Goal: Check status: Check status

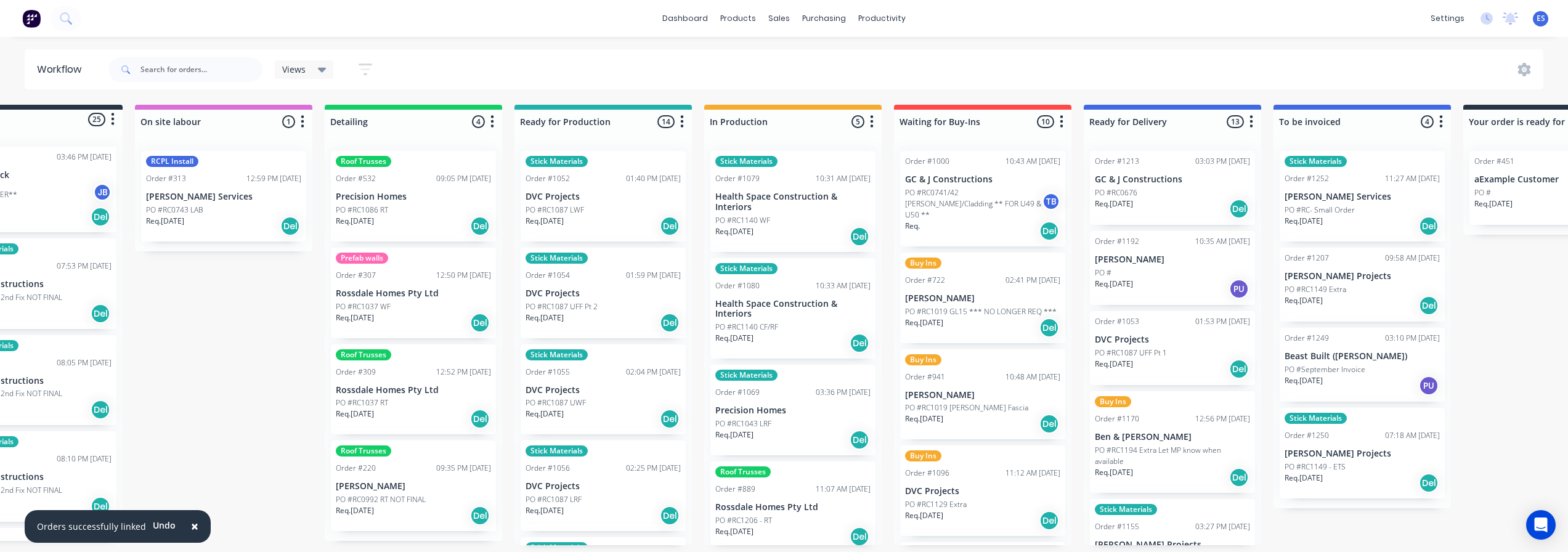
scroll to position [608, 0]
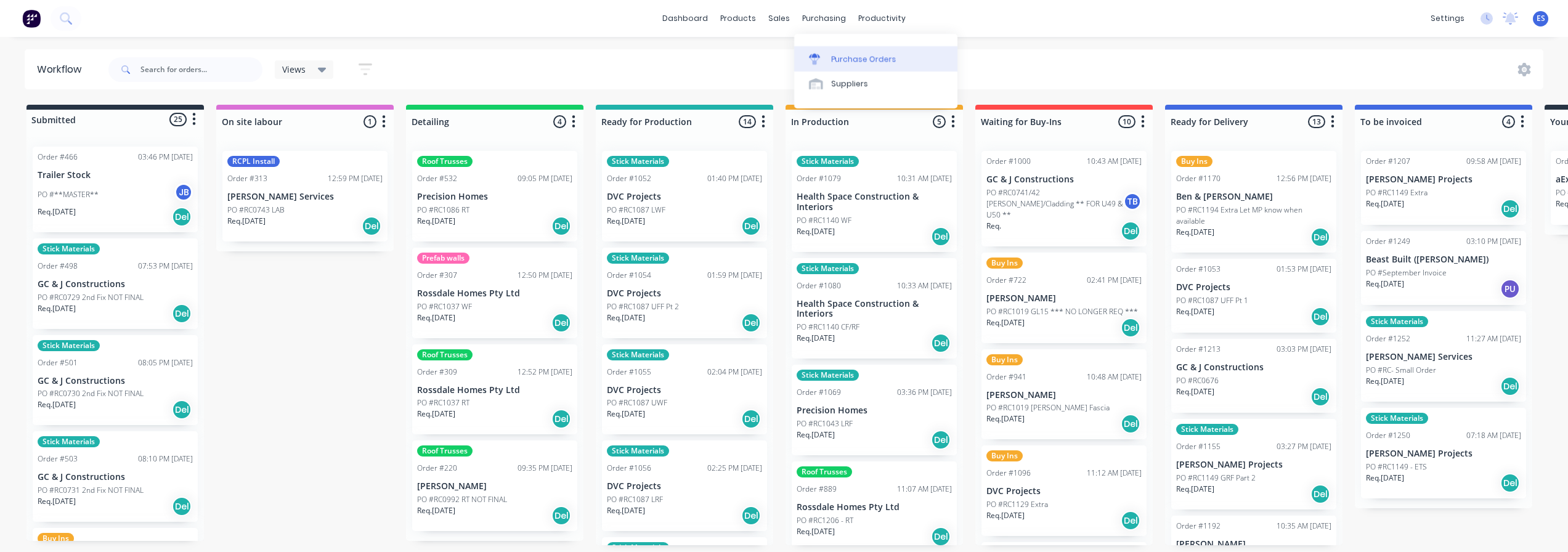
click at [858, 62] on div "Purchase Orders" at bounding box center [864, 58] width 65 height 11
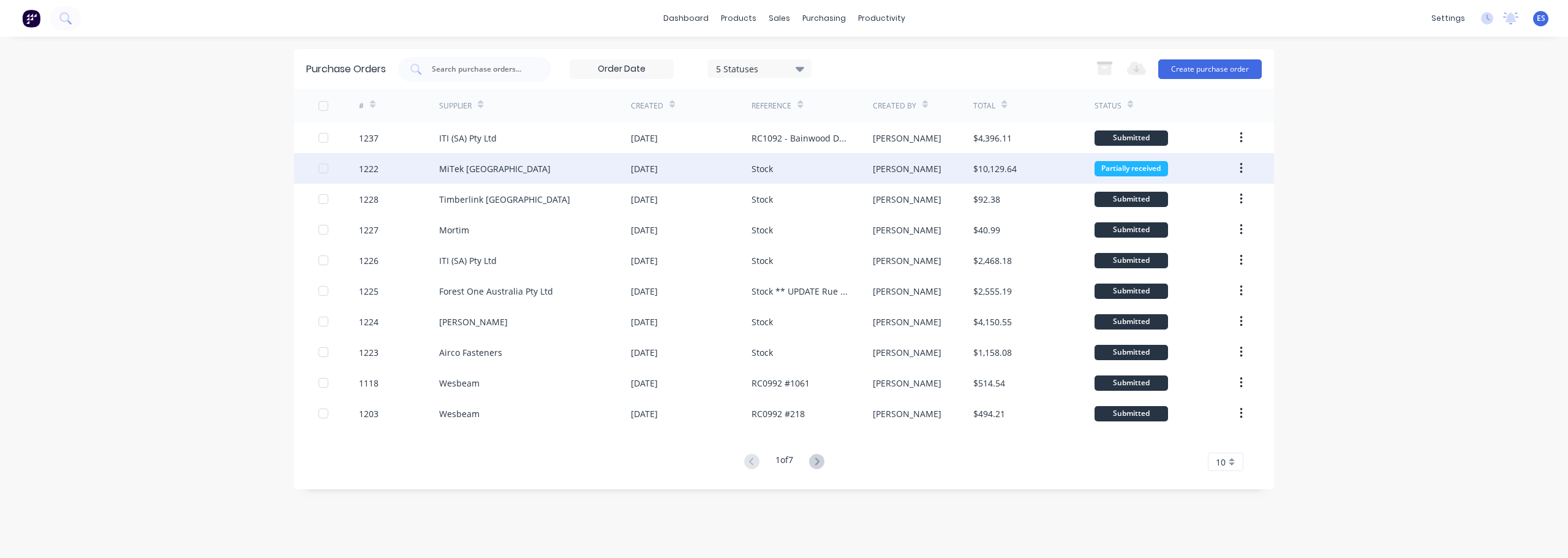
click at [516, 169] on div "MiTek [GEOGRAPHIC_DATA]" at bounding box center [535, 168] width 192 height 31
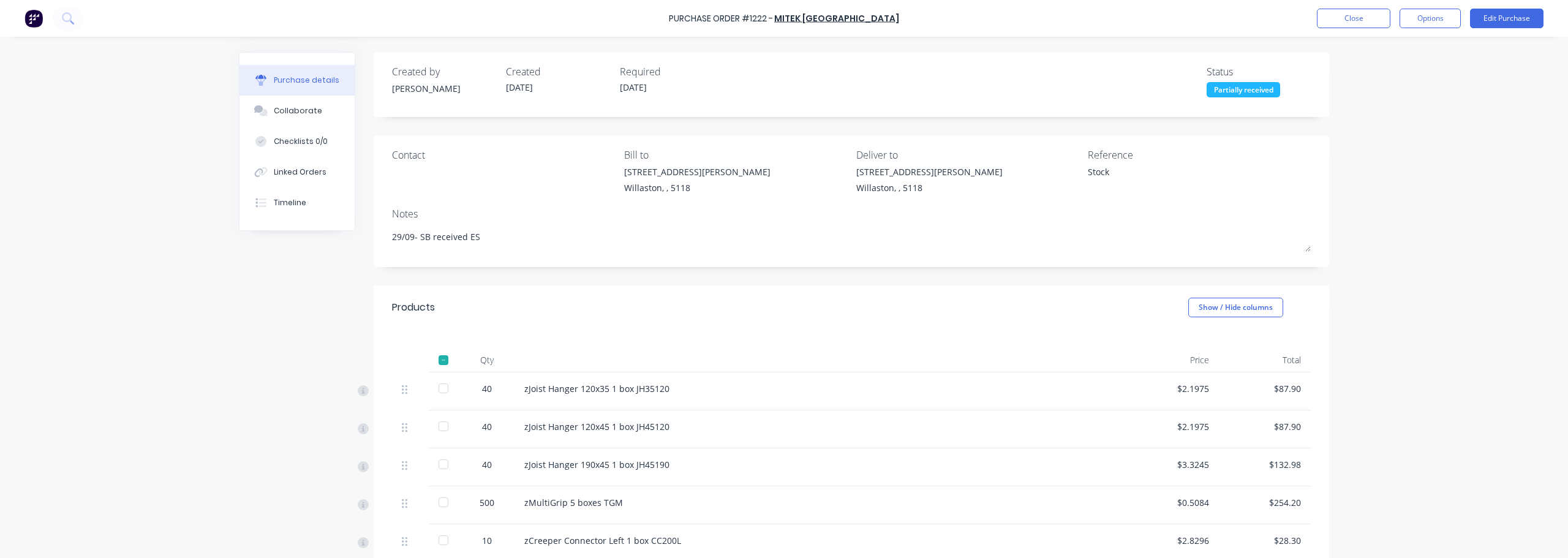
click at [441, 389] on div at bounding box center [443, 388] width 25 height 25
click at [442, 362] on div at bounding box center [443, 360] width 25 height 25
click at [441, 362] on div at bounding box center [443, 360] width 25 height 25
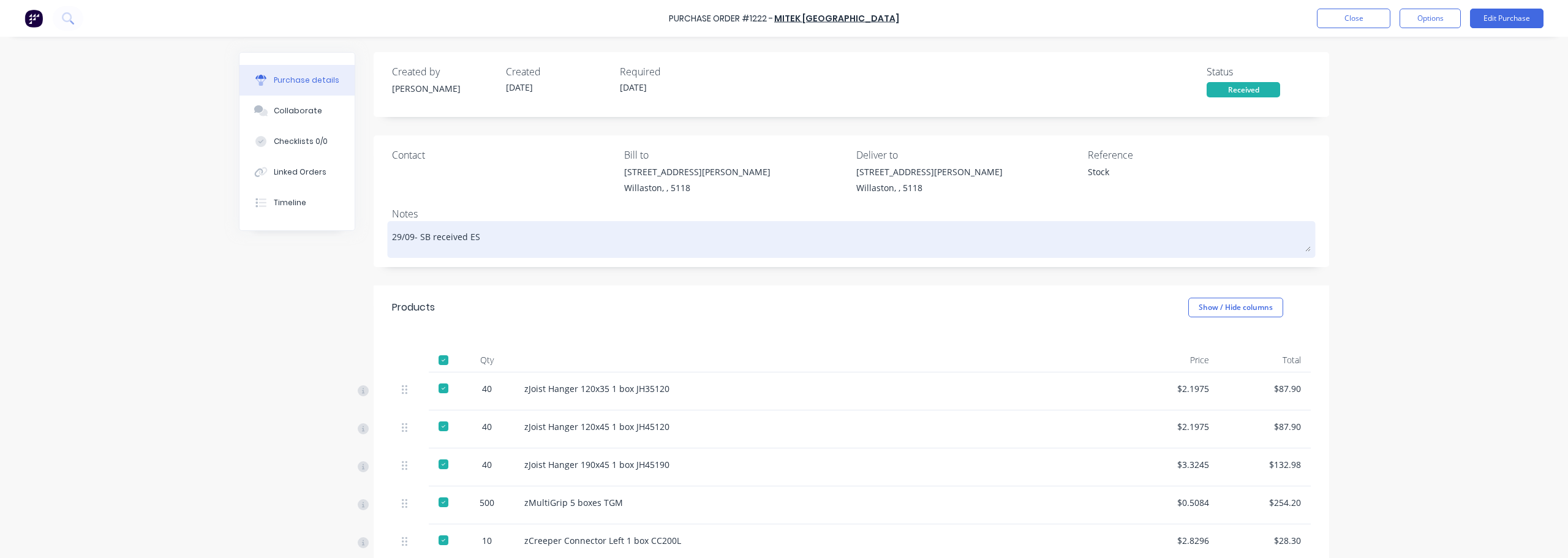
click at [479, 243] on textarea "29/09- SB received ES" at bounding box center [851, 238] width 919 height 28
type textarea "x"
type textarea "29/09- SB received ES"
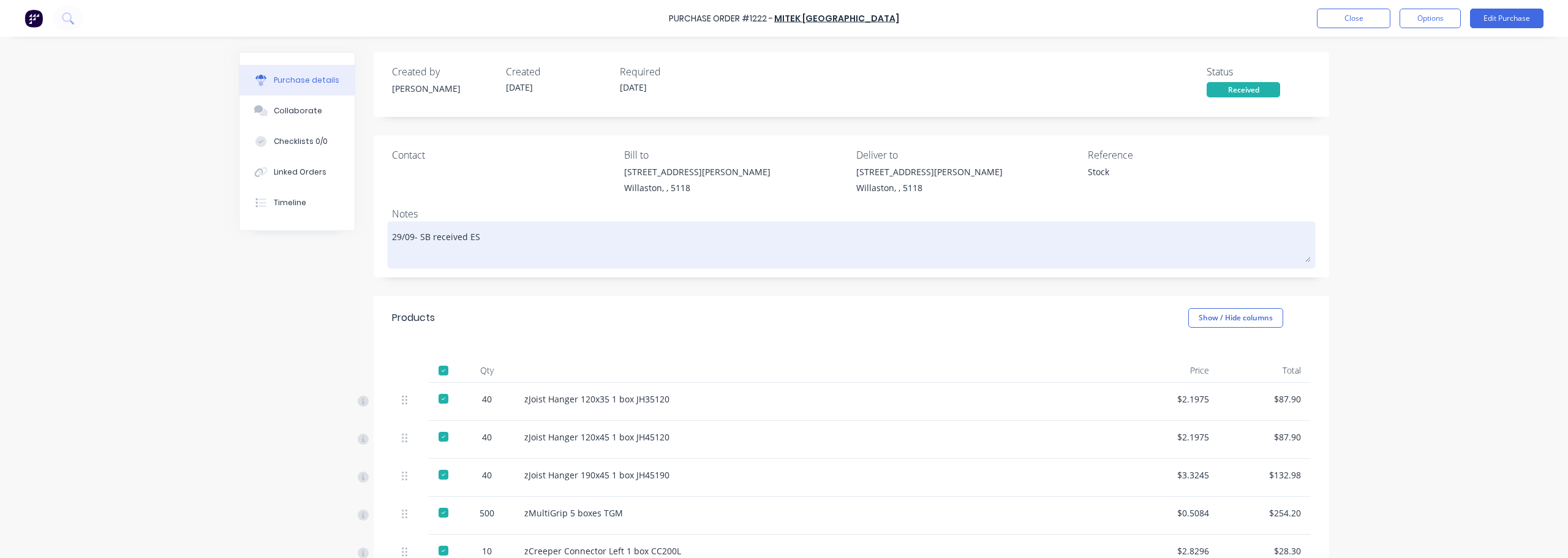
type textarea "x"
type textarea "29/09- SB received ES 2"
type textarea "x"
type textarea "29/09- SB received ES 29"
type textarea "x"
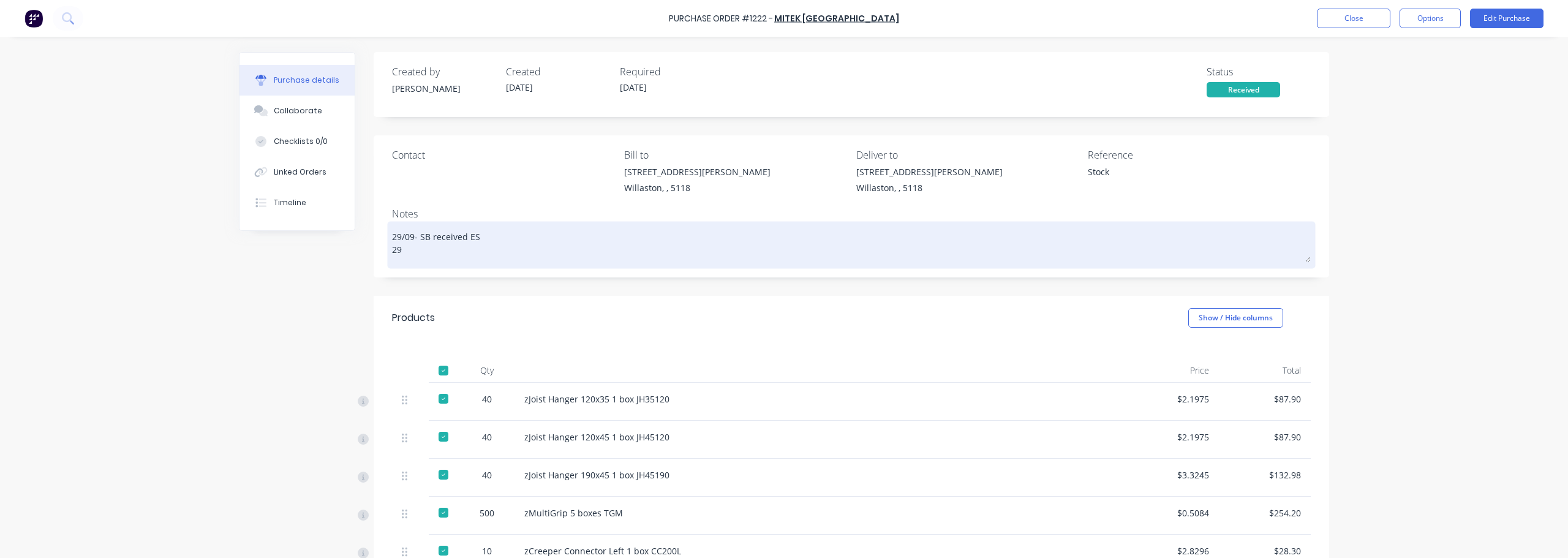
type textarea "29/09- SB received ES 29/"
type textarea "x"
type textarea "29/09- SB received ES 29/9"
type textarea "x"
type textarea "29/09- SB received ES 29/9"
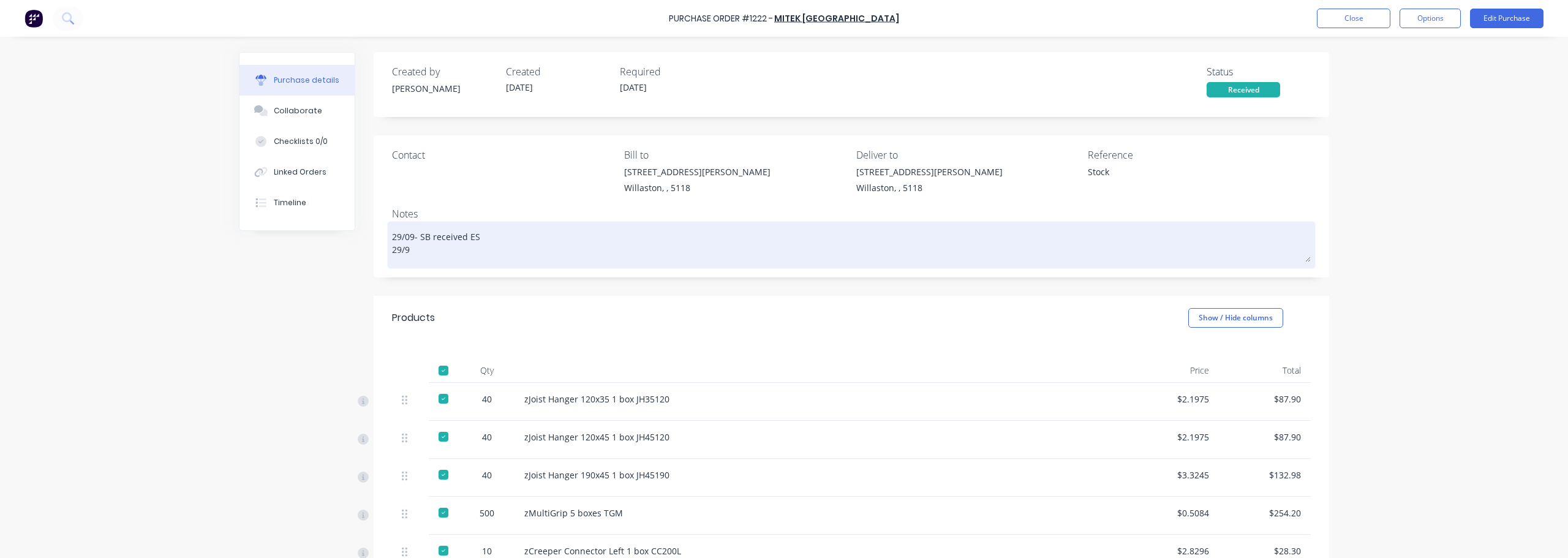
type textarea "x"
type textarea "29/09- SB received ES 29/9 -"
type textarea "x"
type textarea "29/09- SB received ES 29/9 -"
type textarea "x"
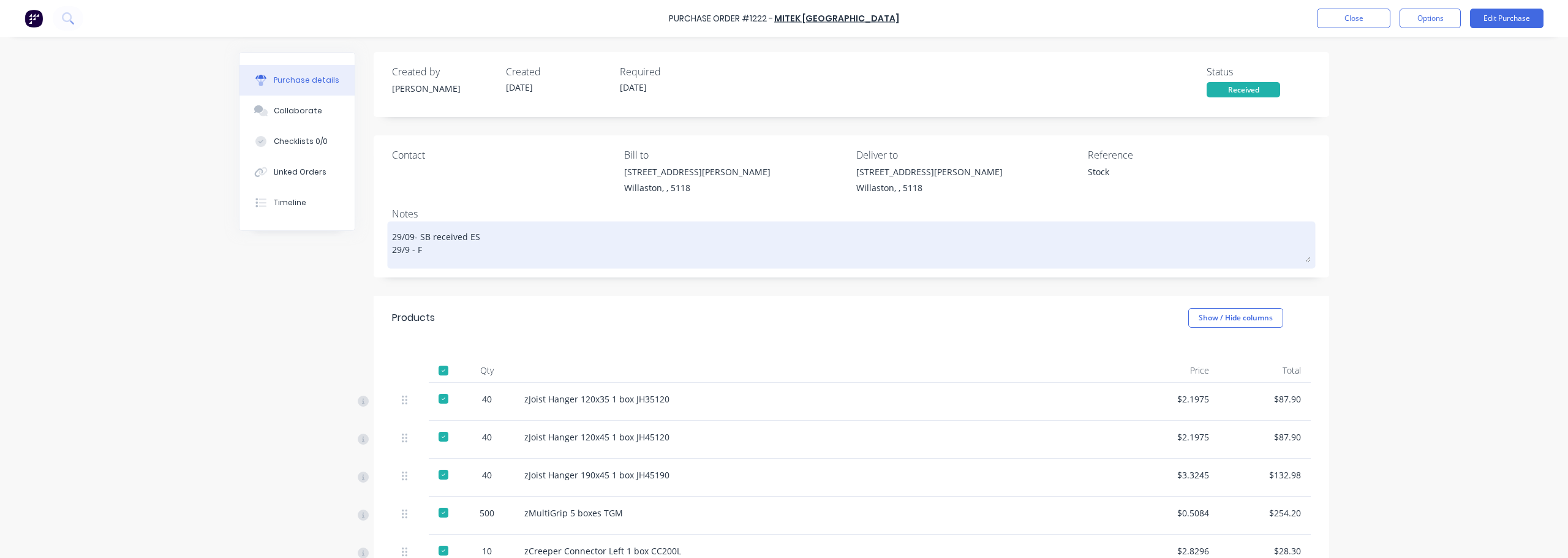
type textarea "29/09- SB received ES 29/9 - Fu"
type textarea "x"
type textarea "29/09- SB received ES 29/9 - Ful"
type textarea "x"
type textarea "29/09- SB received ES 29/9 - Full"
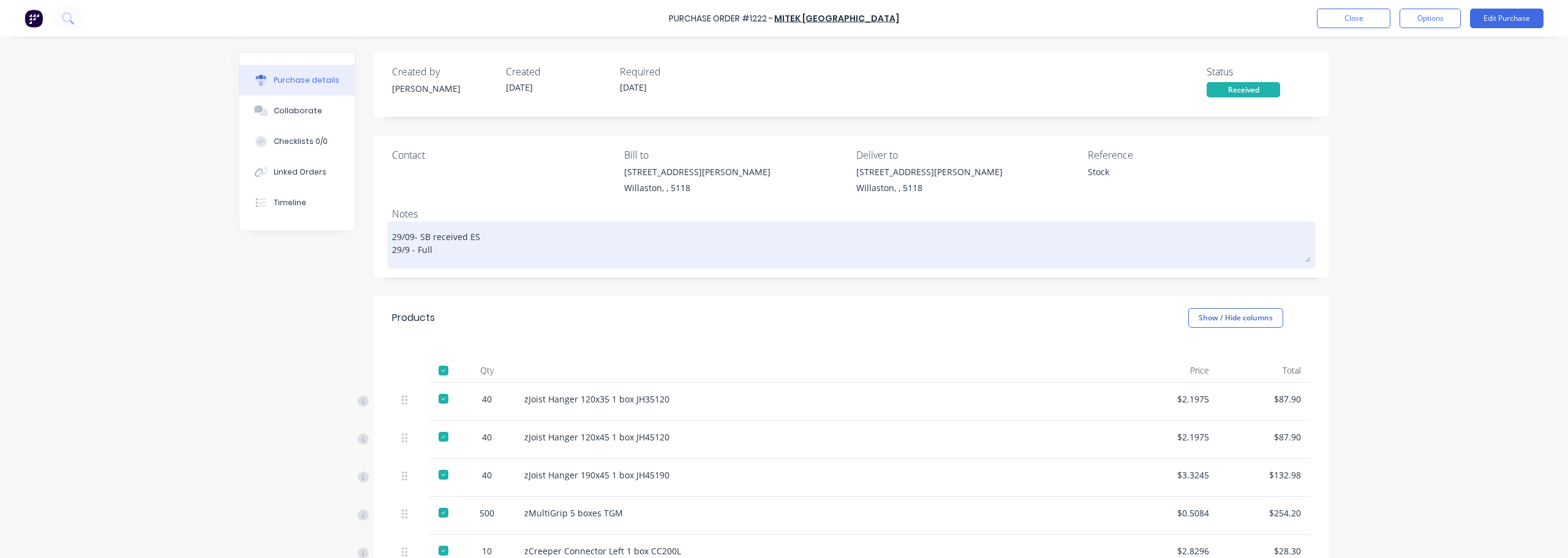
type textarea "x"
type textarea "29/09- SB received ES 29/9 - Fully"
type textarea "x"
type textarea "29/09- SB received ES 29/9 - Fully"
type textarea "x"
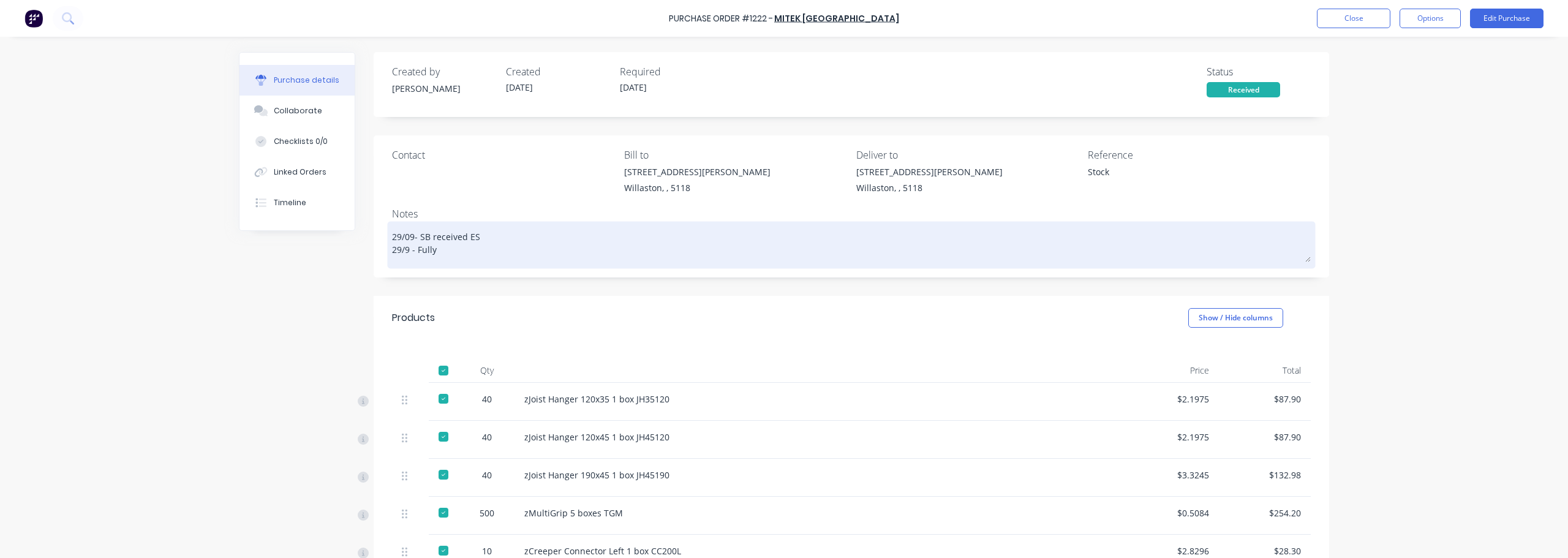
type textarea "29/09- SB received ES 29/9 - Fully R"
type textarea "x"
type textarea "29/09- SB received ES 29/9 - Fully Re"
type textarea "x"
type textarea "29/09- SB received ES 29/9 - Fully Rec"
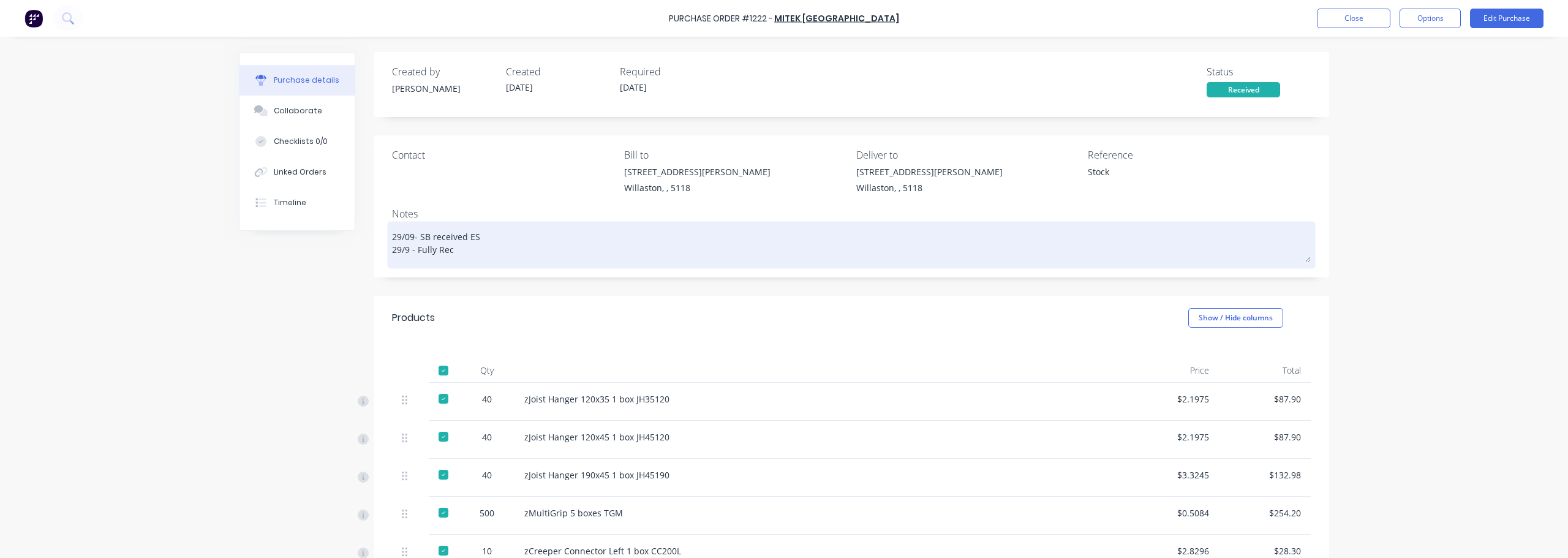
type textarea "x"
type textarea "29/09- SB received ES 29/9 - Fully Reci"
type textarea "x"
type textarea "29/09- SB received ES 29/9 - Fully [PERSON_NAME]"
type textarea "x"
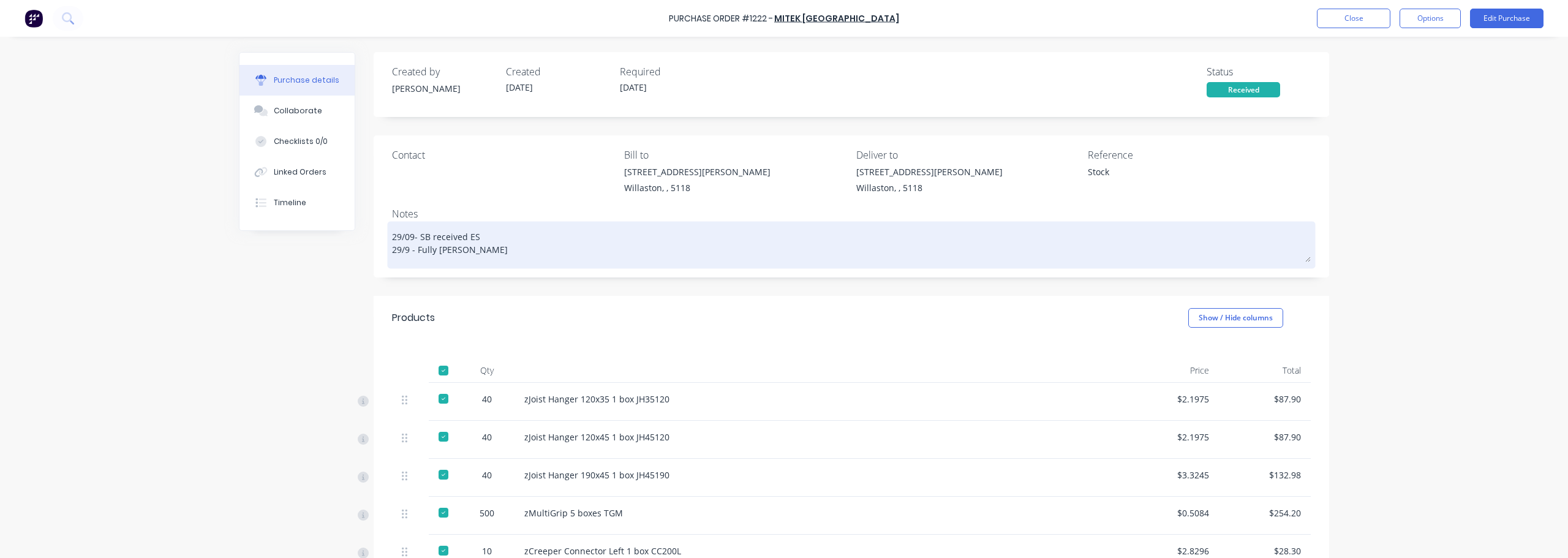
type textarea "29/09- SB received ES 29/9 - Fully Reciee"
type textarea "x"
type textarea "29/09- SB received ES 29/9 - Fully [PERSON_NAME]"
type textarea "x"
type textarea "29/09- SB received ES 29/9 - Fully Reci"
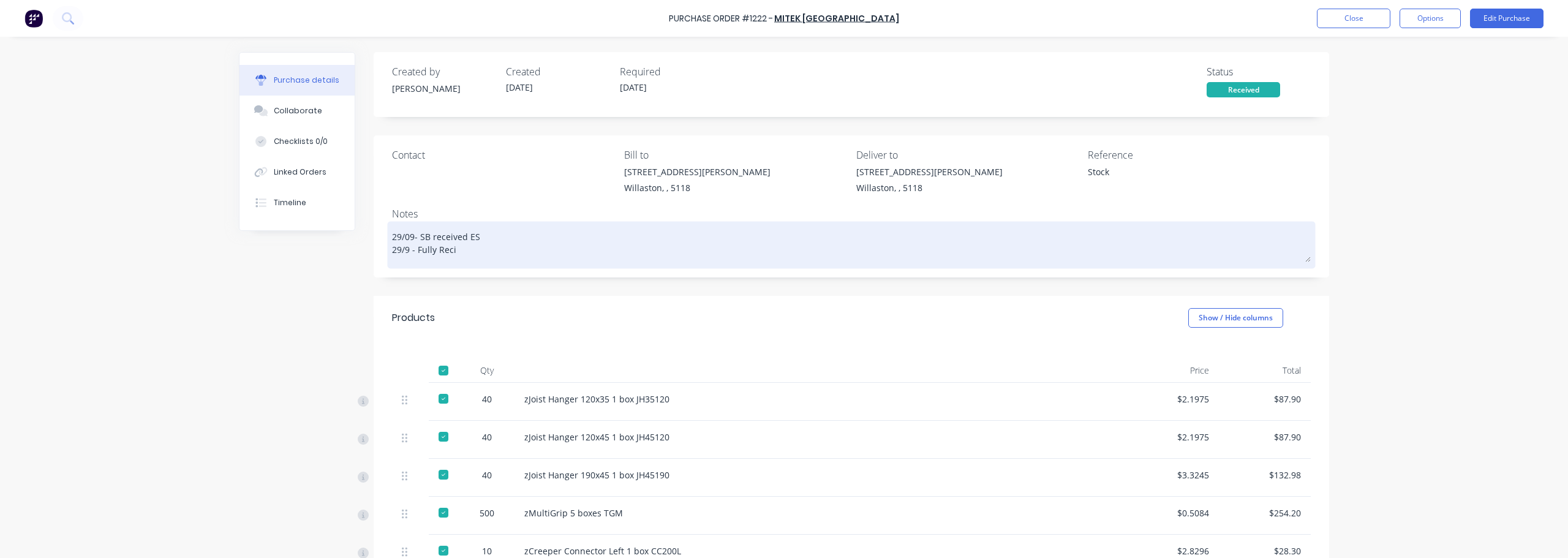
type textarea "x"
type textarea "29/09- SB received ES 29/9 - Fully Rec"
type textarea "x"
type textarea "29/09- SB received ES 29/9 - Fully Reci"
type textarea "x"
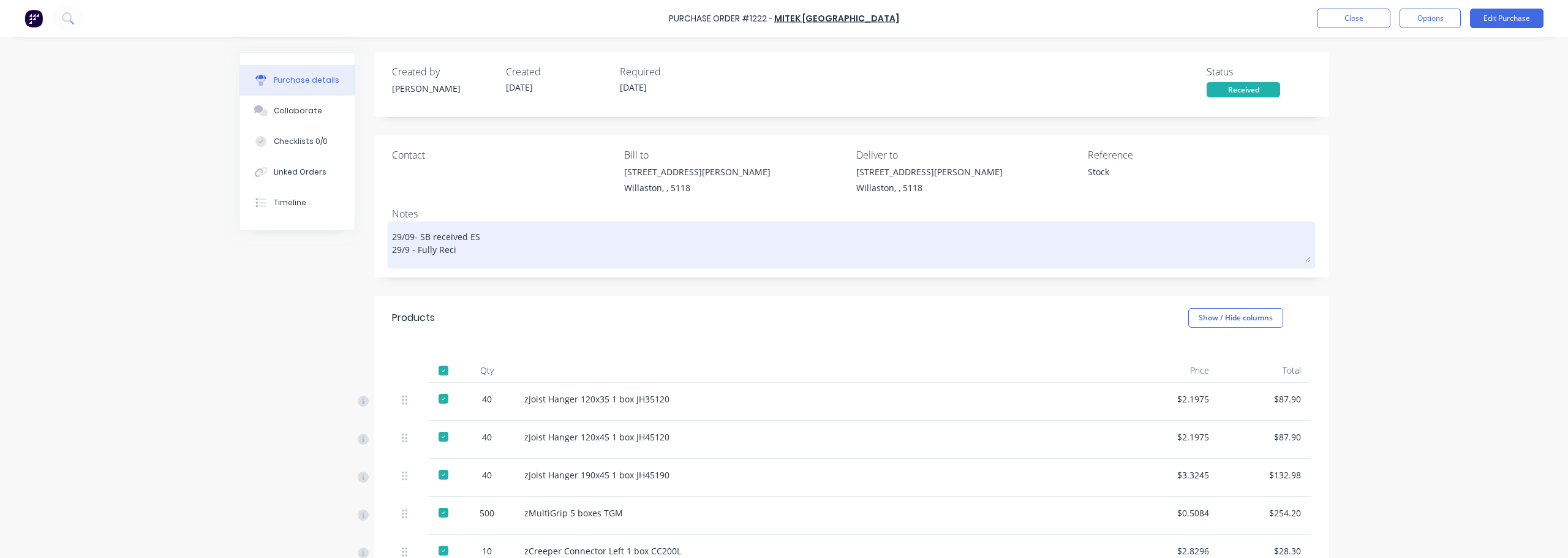
type textarea "29/09- SB received ES 29/9 - Fully [PERSON_NAME]"
type textarea "x"
type textarea "29/09- SB received ES 29/9 - Fully Reciev"
type textarea "x"
type textarea "29/09- SB received ES 29/9 - Fully Recieve"
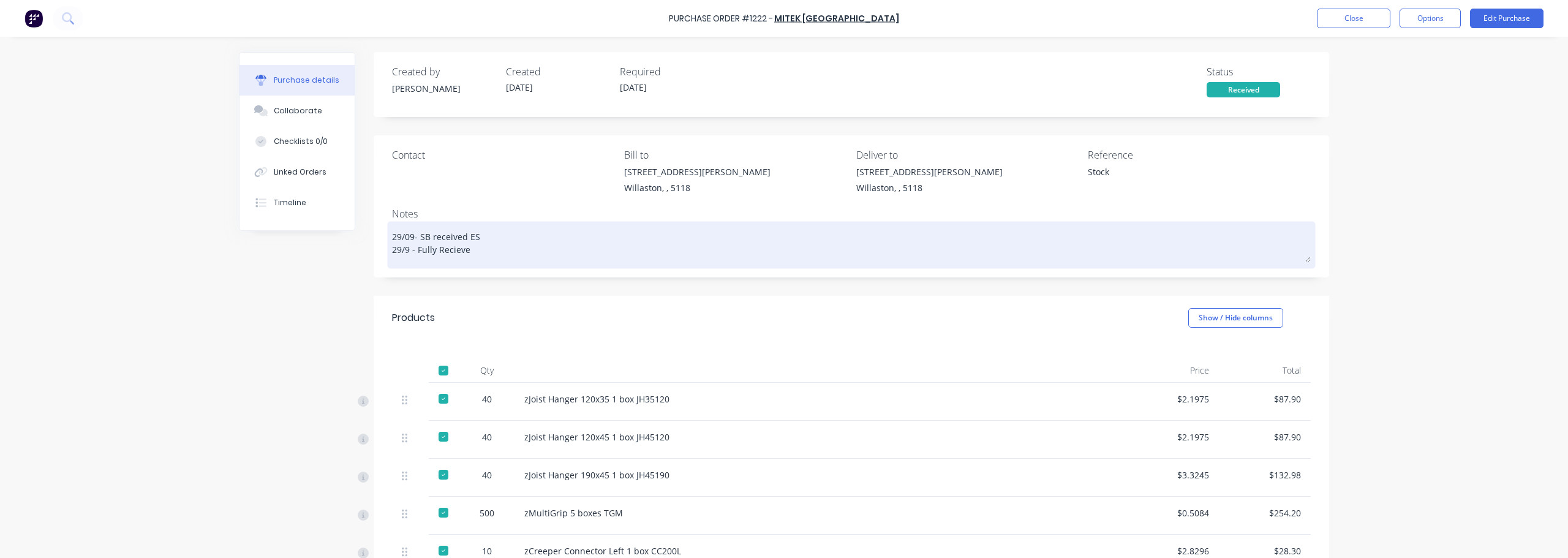
type textarea "x"
type textarea "29/09- SB received ES 29/9 - Fully Recieved"
type textarea "x"
type textarea "29/09- SB received ES 29/9 - Fully Recieved"
type textarea "x"
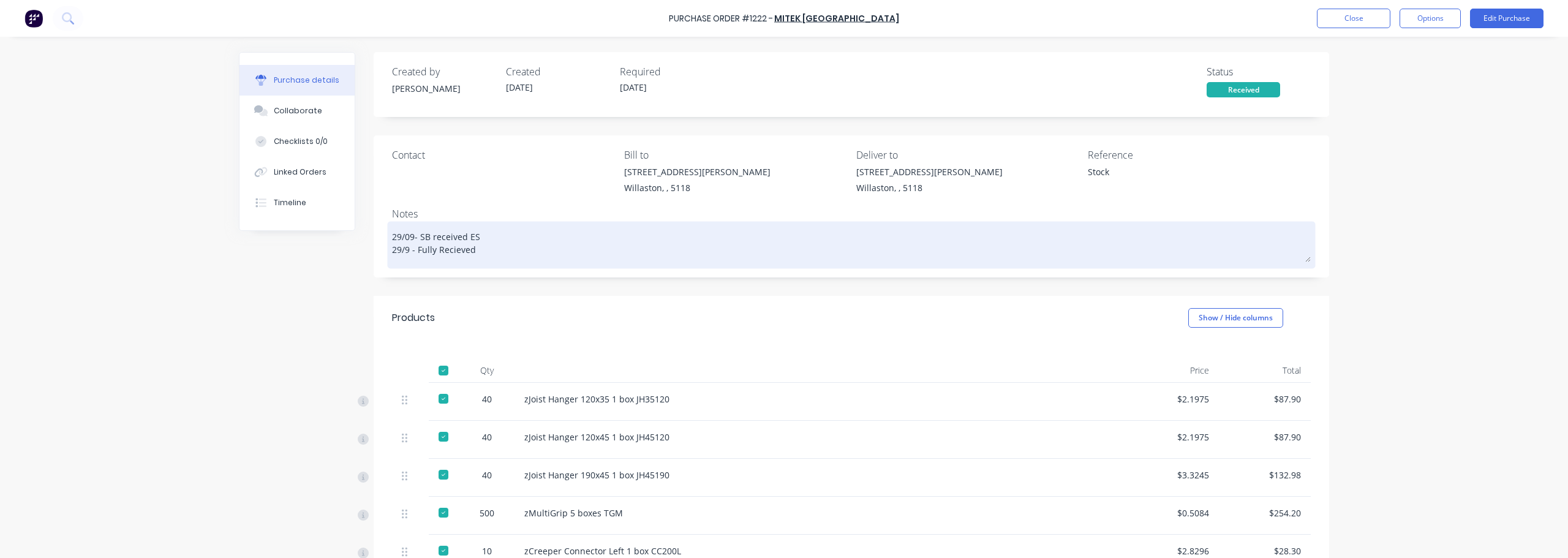
type textarea "29/09- SB received ES 29/9 - Fully Recieved"
type textarea "x"
type textarea "29/09- SB received ES 29/9 - Fully Recieved"
type textarea "x"
type textarea "29/09- SB received ES 29/9 - Fully Recieved E"
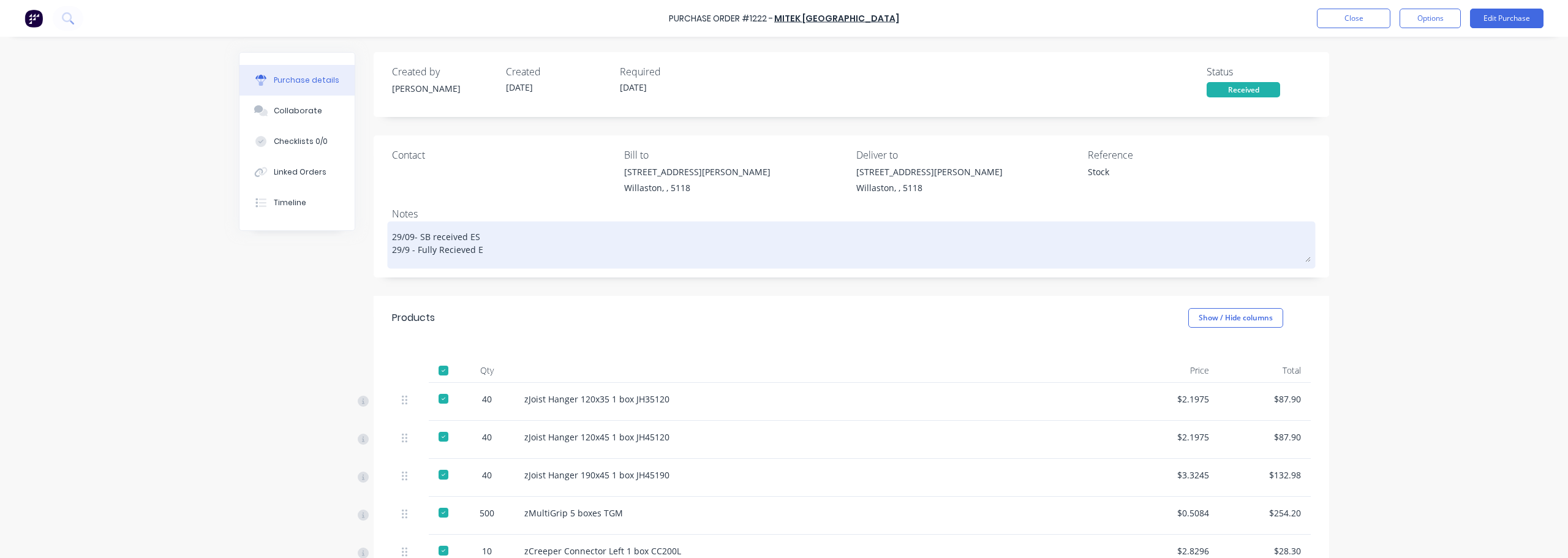
type textarea "x"
type textarea "29/09- SB received ES 29/9 - Fully Recieved ES"
type textarea "x"
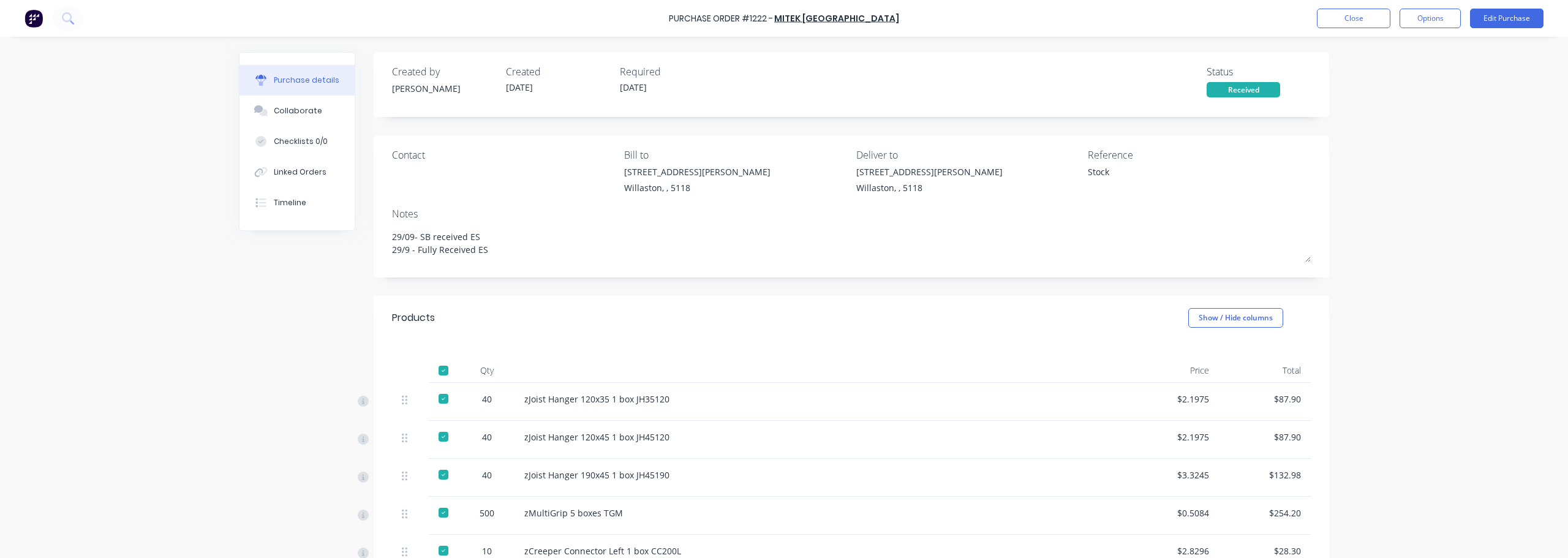
type textarea "29/09- SB received ES 29/9 - Fully Received ES"
type textarea "x"
type textarea "29/09- SB received ES 29/9 - Fully Received ES"
click at [1367, 22] on button "Close" at bounding box center [1353, 18] width 74 height 19
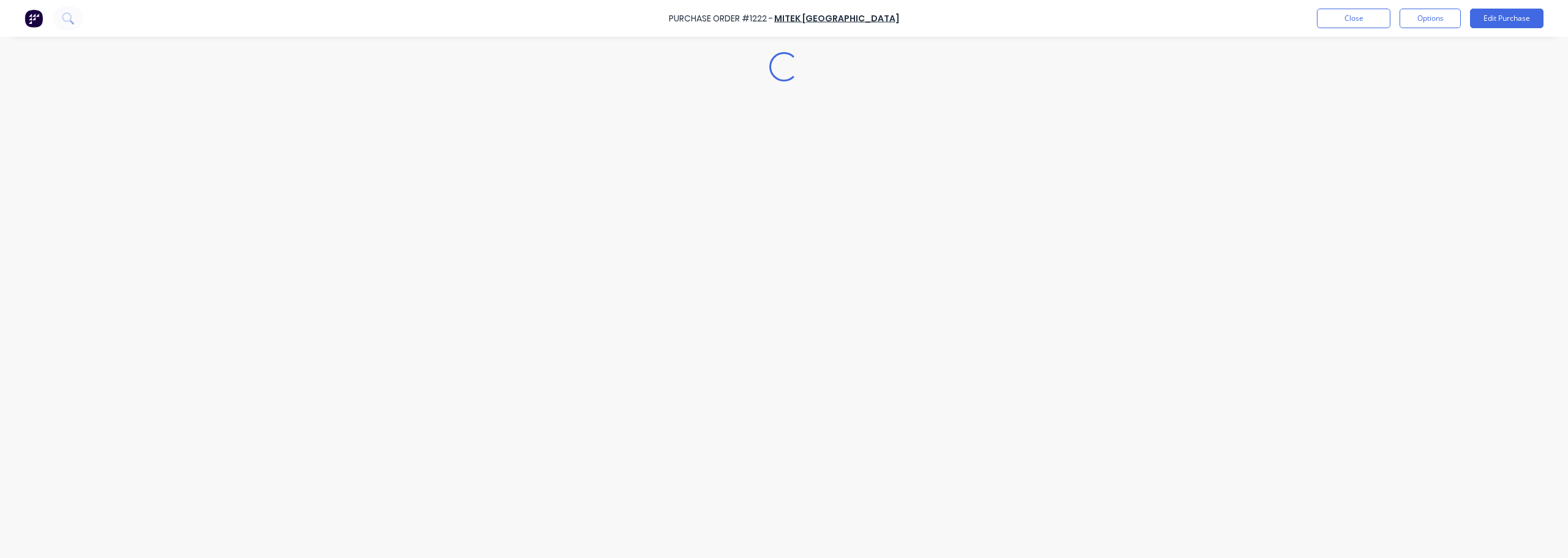
type textarea "x"
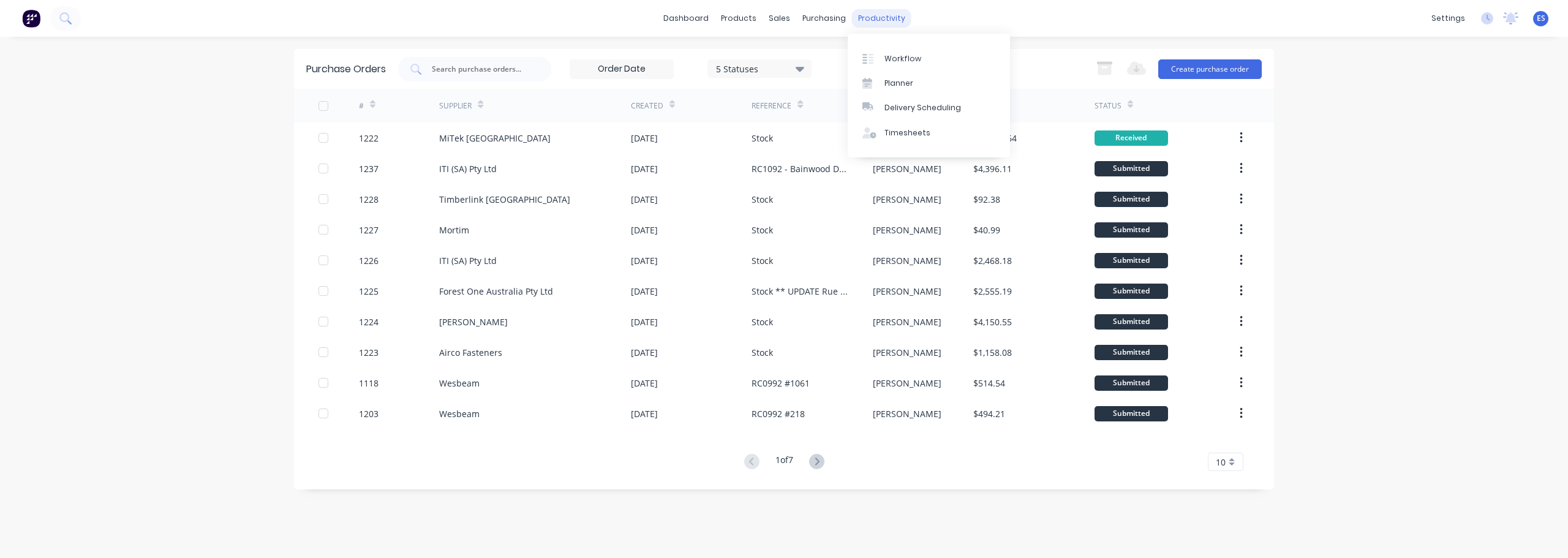
click at [882, 24] on div "productivity" at bounding box center [881, 18] width 60 height 19
click at [890, 63] on div "Workflow" at bounding box center [902, 58] width 37 height 11
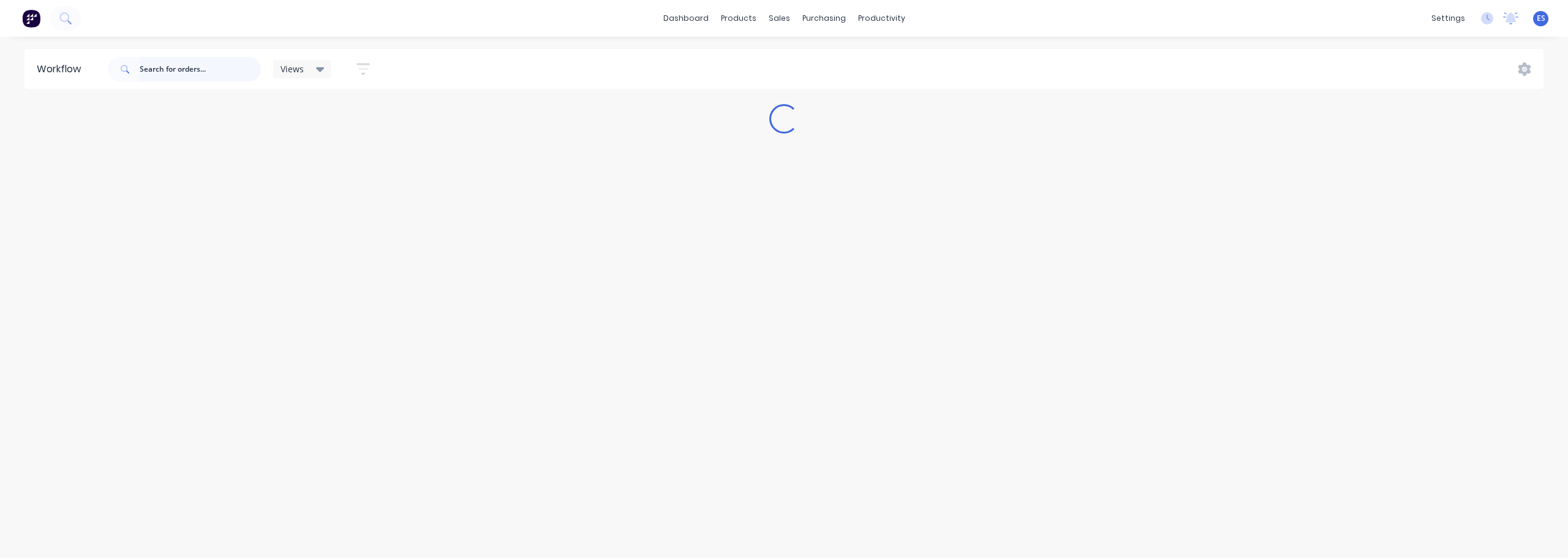
click at [159, 71] on input "text" at bounding box center [200, 69] width 122 height 25
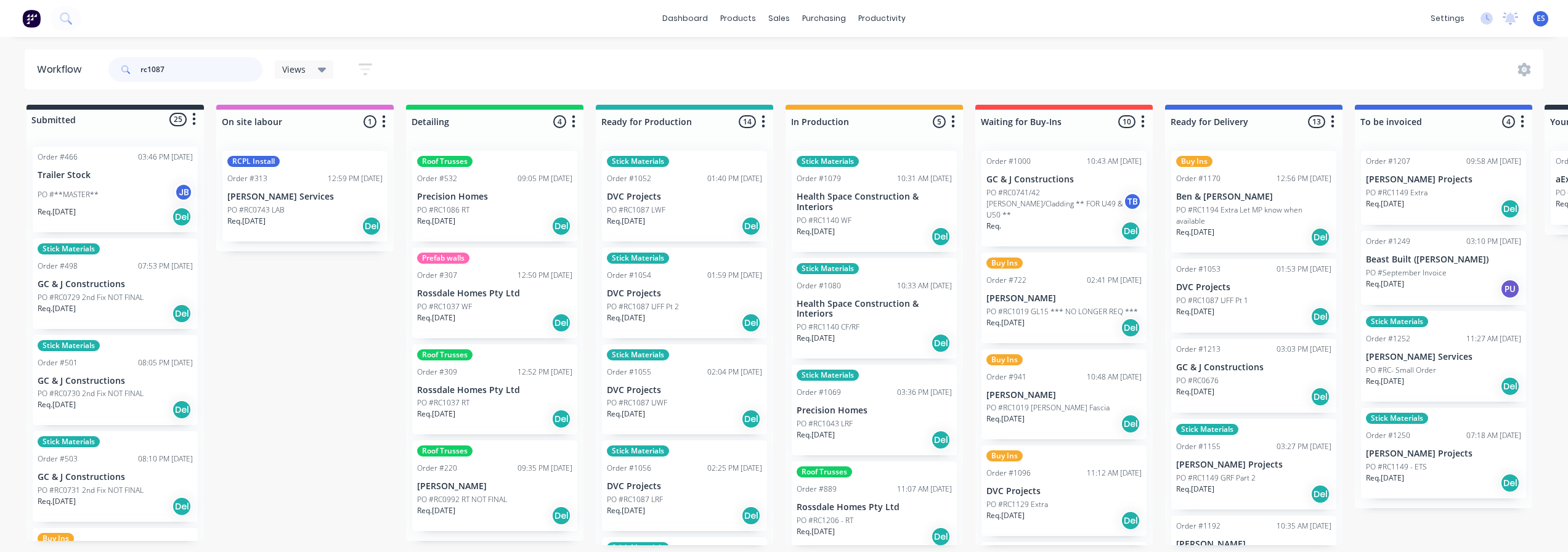
type input "rc1087"
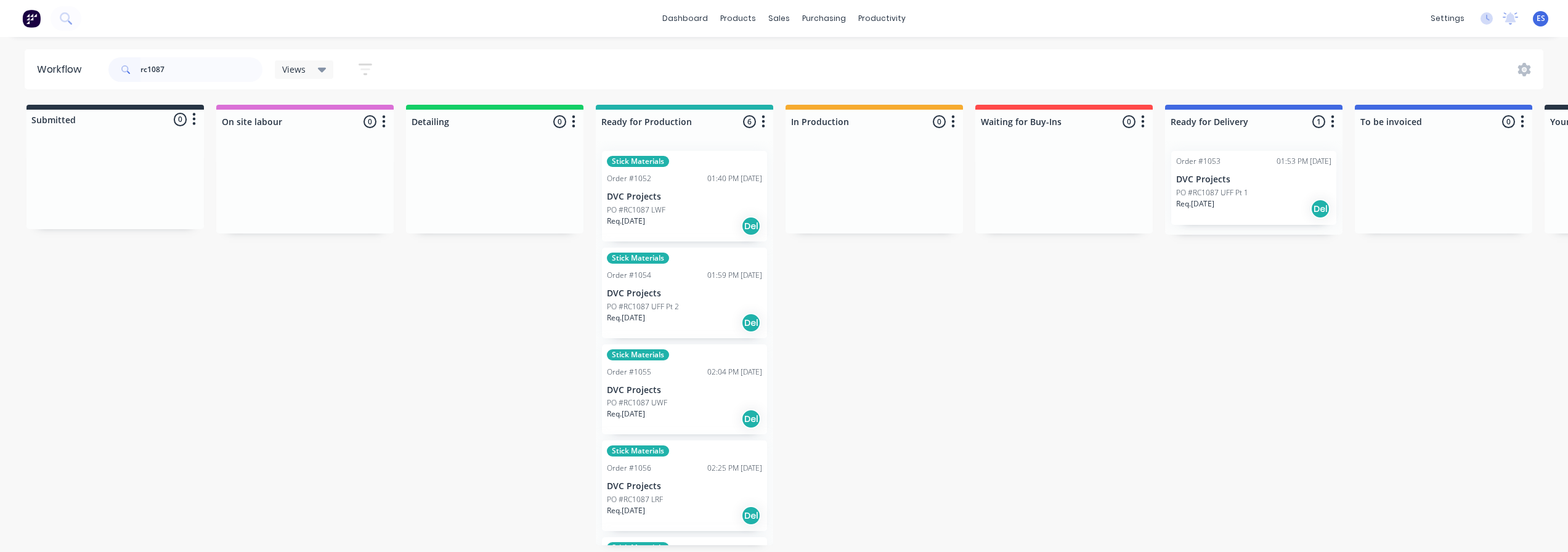
click at [672, 325] on div "Req. [DATE] Del" at bounding box center [684, 322] width 155 height 21
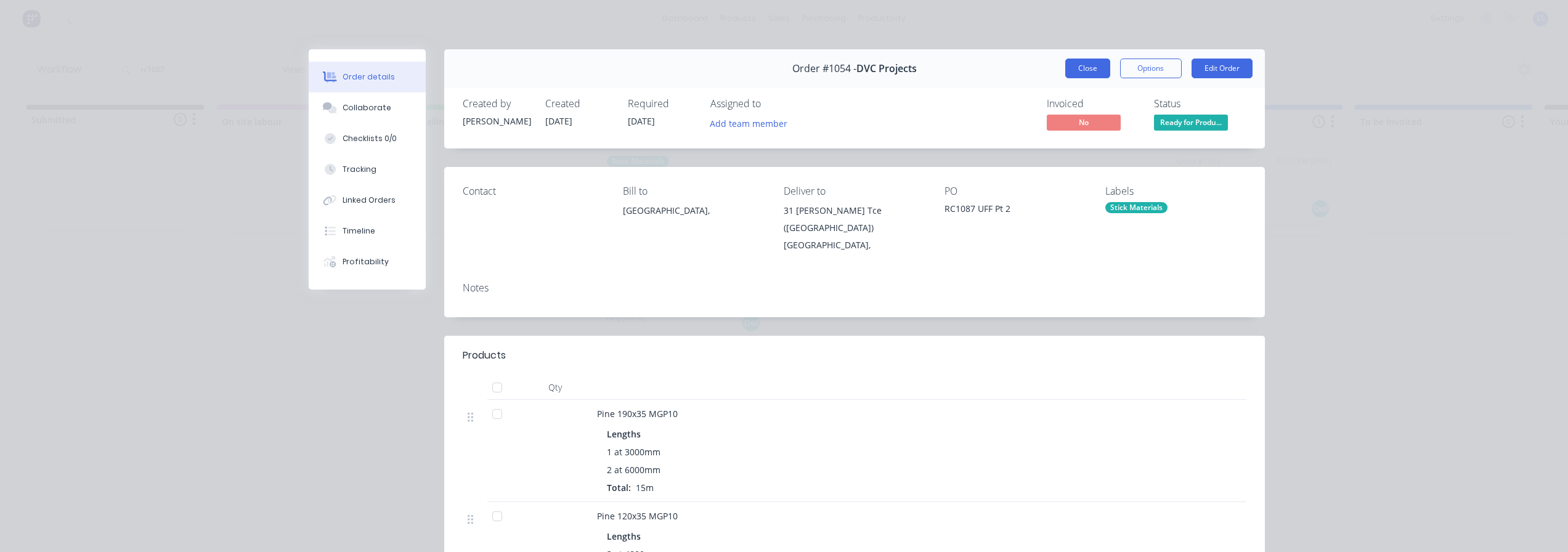
click at [1096, 74] on button "Close" at bounding box center [1088, 68] width 45 height 20
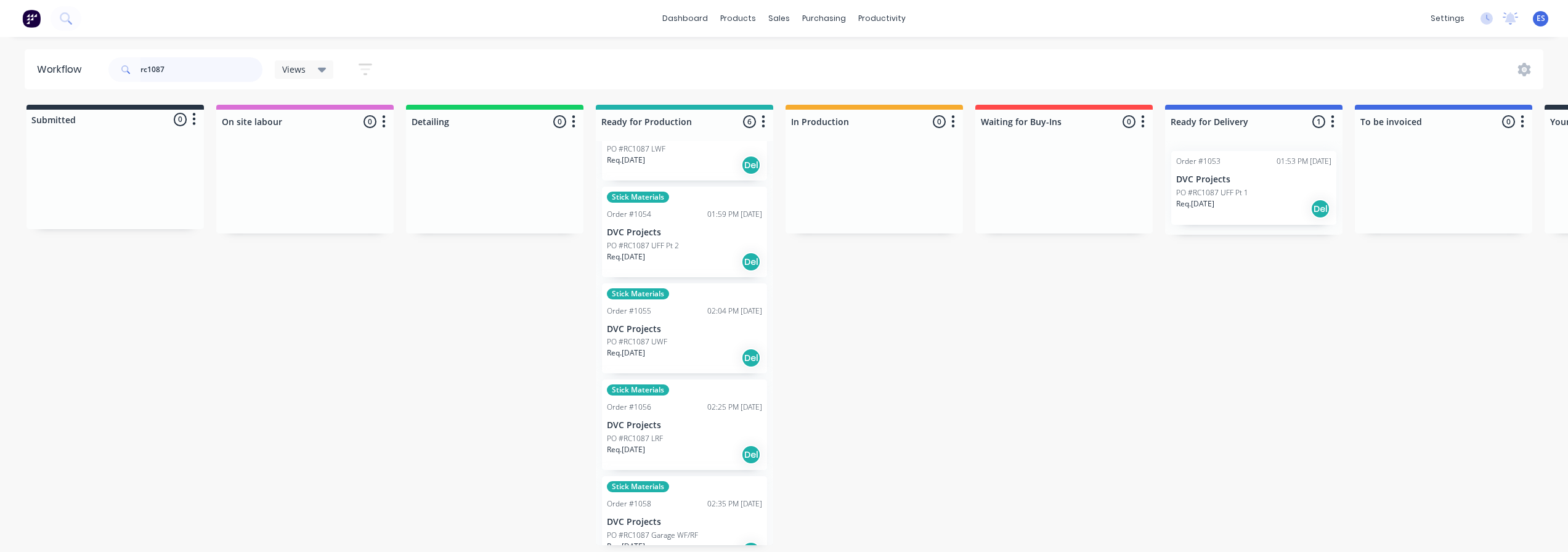
scroll to position [62, 0]
click at [683, 340] on div "PO #RC1087 UWF" at bounding box center [684, 341] width 155 height 11
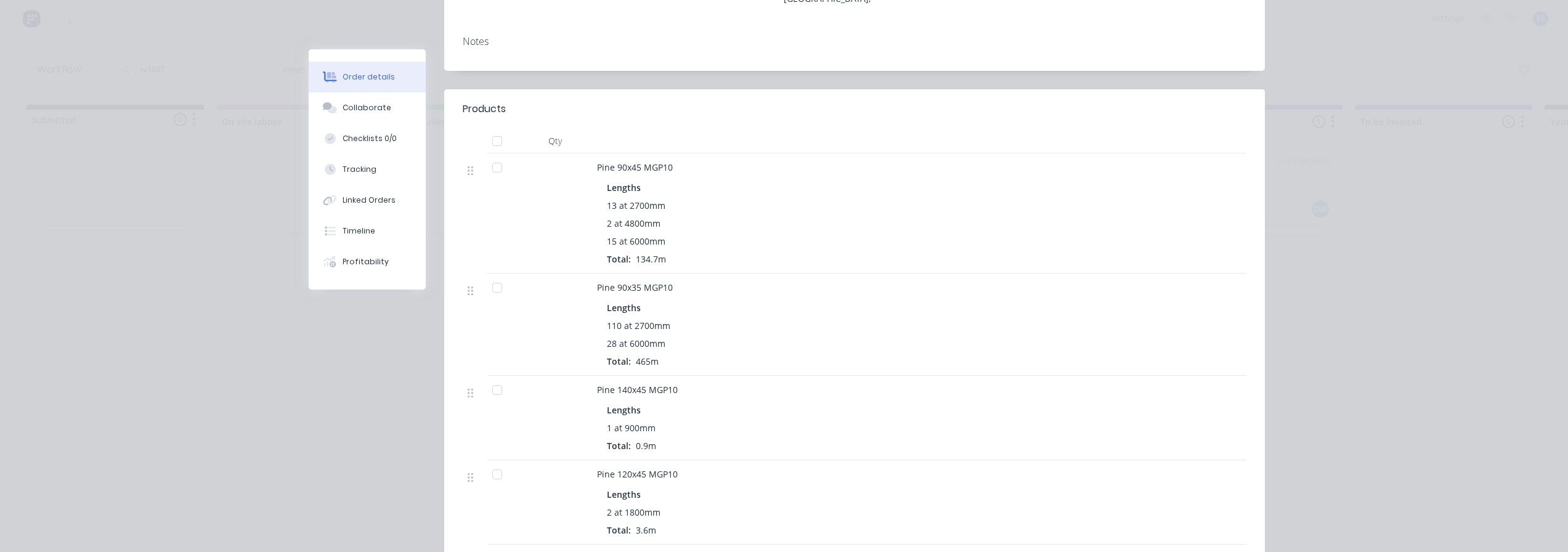
scroll to position [308, 0]
